Goal: Check status: Check status

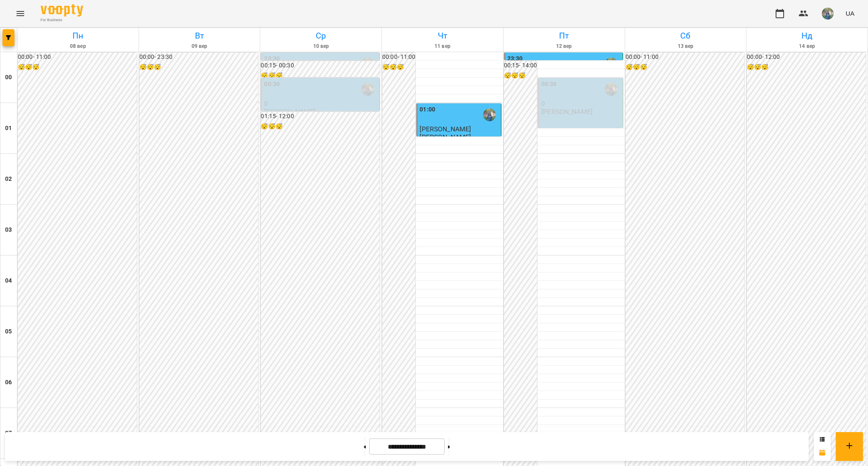
scroll to position [562, 0]
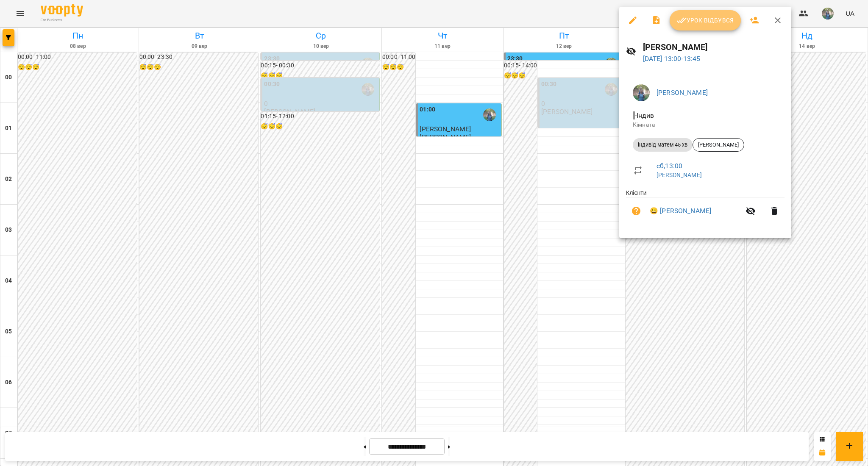
click at [689, 21] on span "Урок відбувся" at bounding box center [706, 20] width 58 height 10
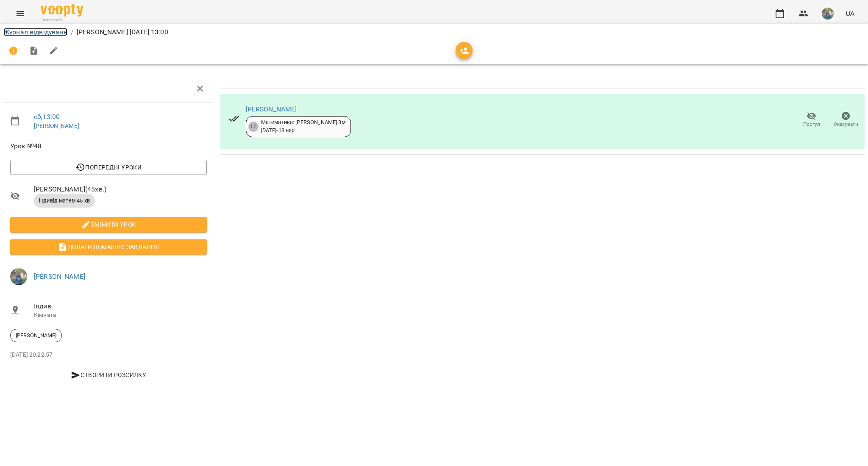
click at [18, 33] on link "Журнал відвідувань" at bounding box center [35, 32] width 64 height 8
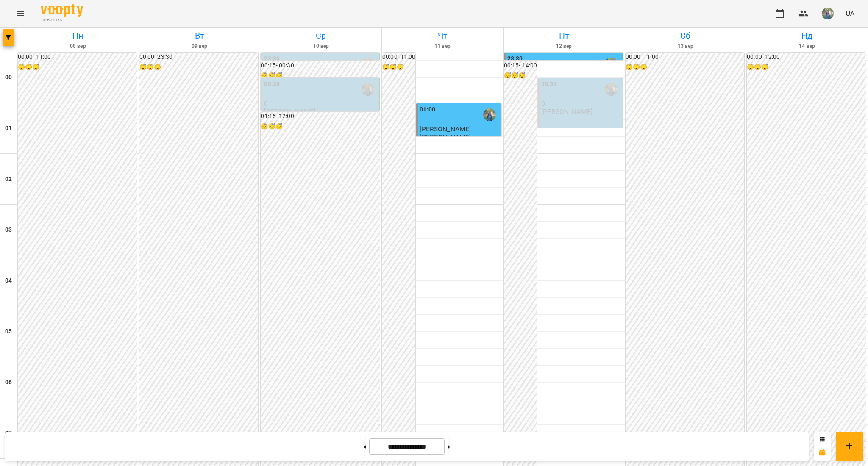
scroll to position [788, 0]
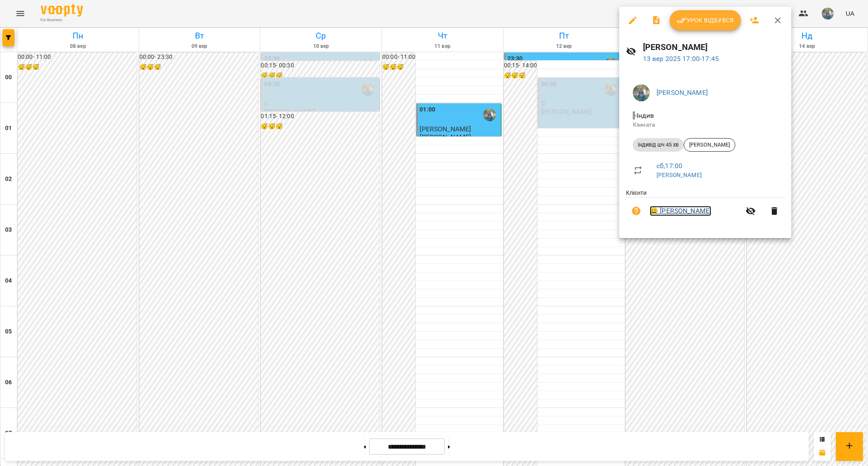
click at [676, 210] on link "😀 [PERSON_NAME]" at bounding box center [680, 211] width 61 height 10
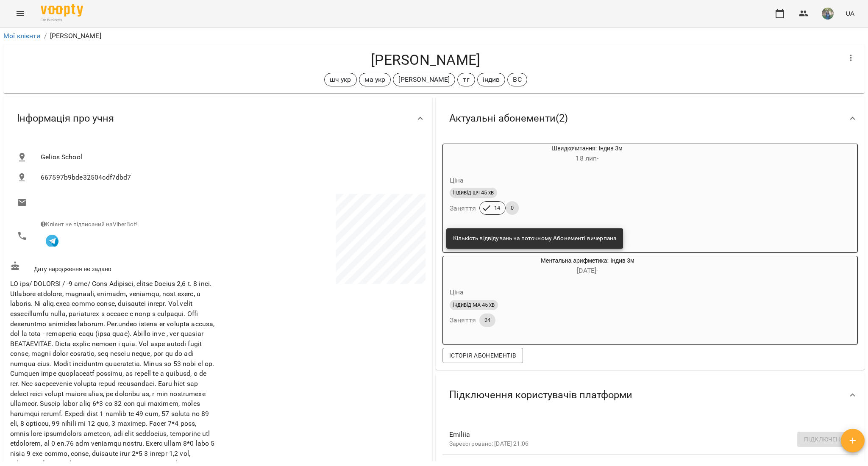
click at [18, 12] on icon "Menu" at bounding box center [21, 13] width 8 height 5
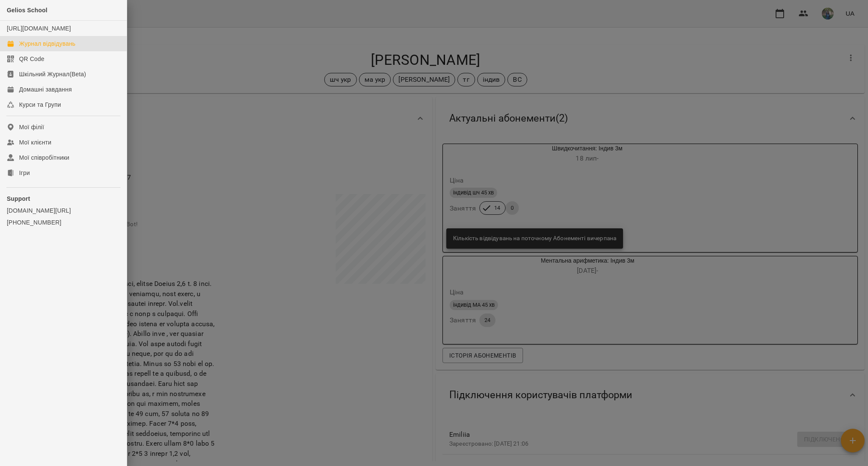
click at [59, 48] on div "Журнал відвідувань" at bounding box center [47, 43] width 56 height 8
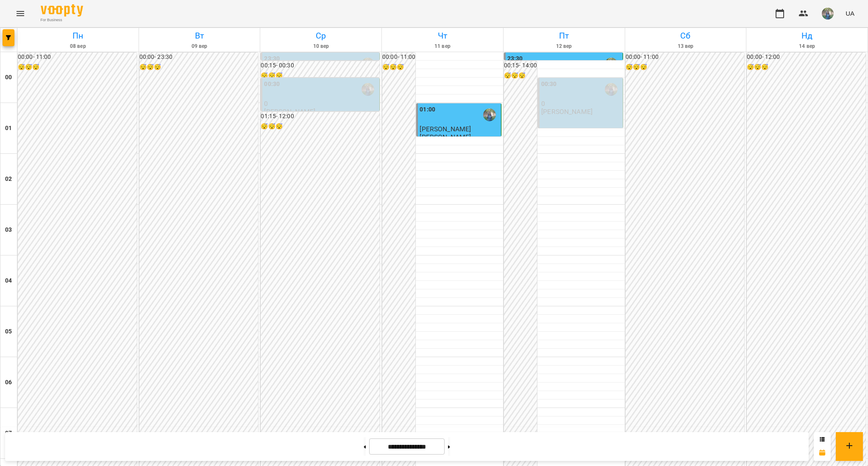
scroll to position [788, 0]
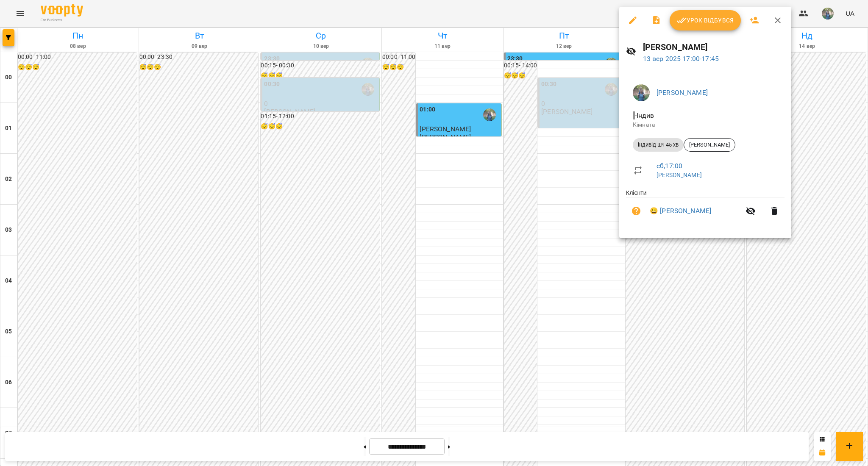
drag, startPoint x: 662, startPoint y: 201, endPoint x: 728, endPoint y: 215, distance: 67.9
click at [728, 215] on li "😀 [PERSON_NAME]" at bounding box center [705, 211] width 159 height 27
copy link "[PERSON_NAME]"
